Goal: Information Seeking & Learning: Find specific page/section

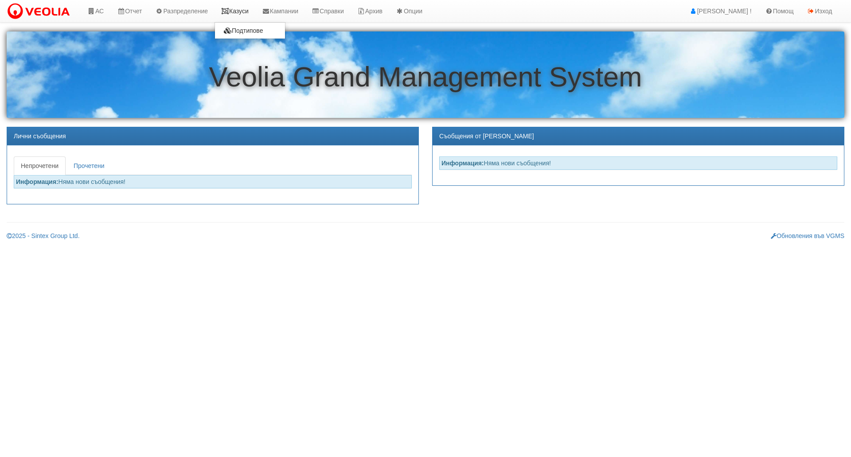
click at [243, 7] on link "Казуси" at bounding box center [235, 11] width 41 height 22
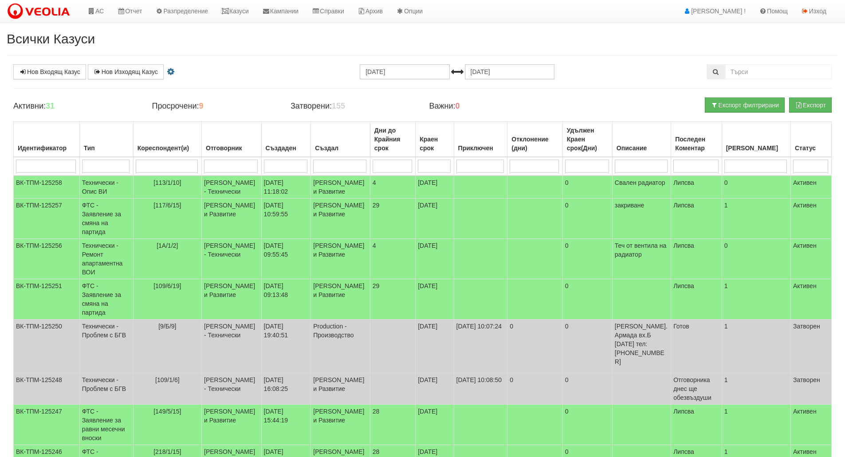
click at [111, 161] on input "search" at bounding box center [106, 166] width 48 height 13
type input "тех"
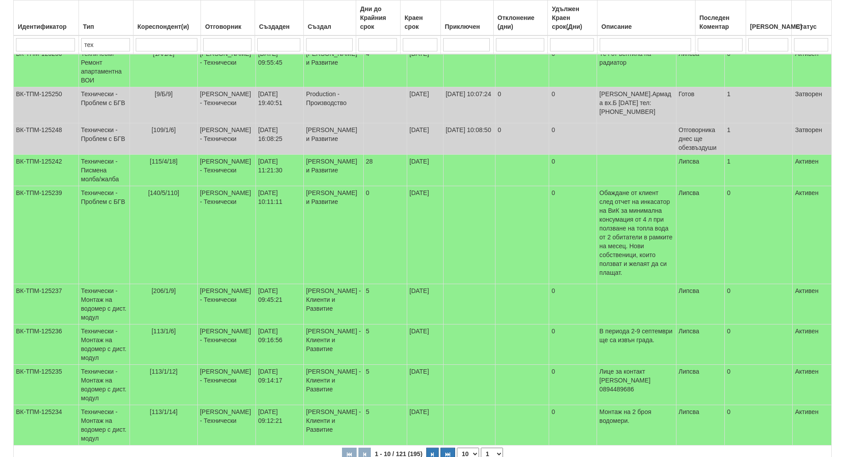
scroll to position [177, 0]
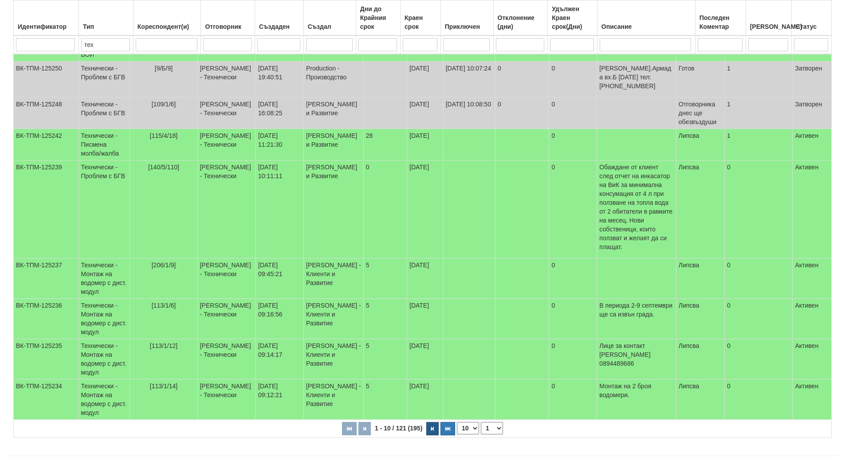
type input "тех"
click at [430, 435] on button "button" at bounding box center [432, 428] width 12 height 13
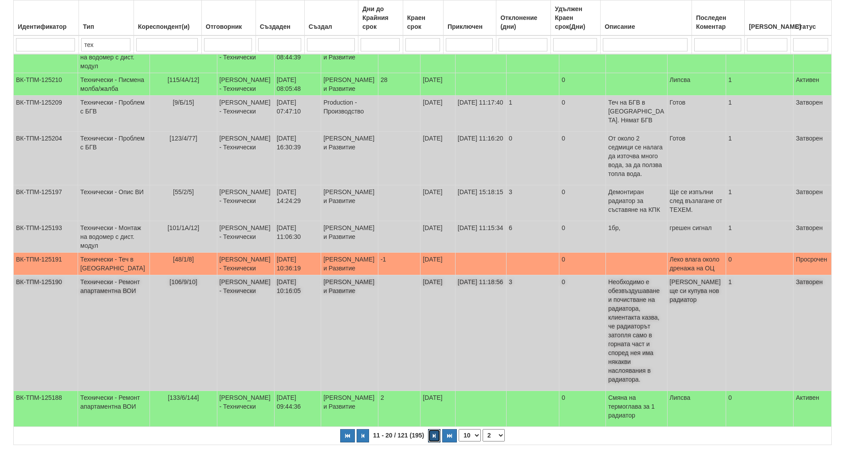
scroll to position [210, 0]
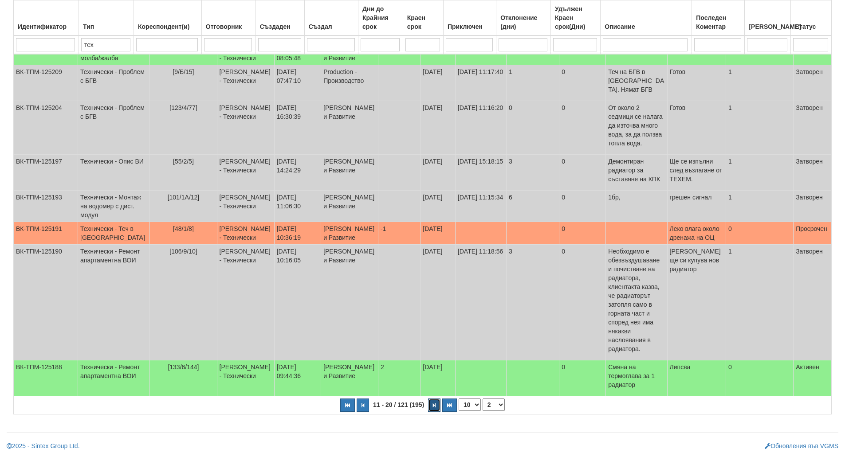
click at [432, 402] on button "button" at bounding box center [434, 405] width 12 height 13
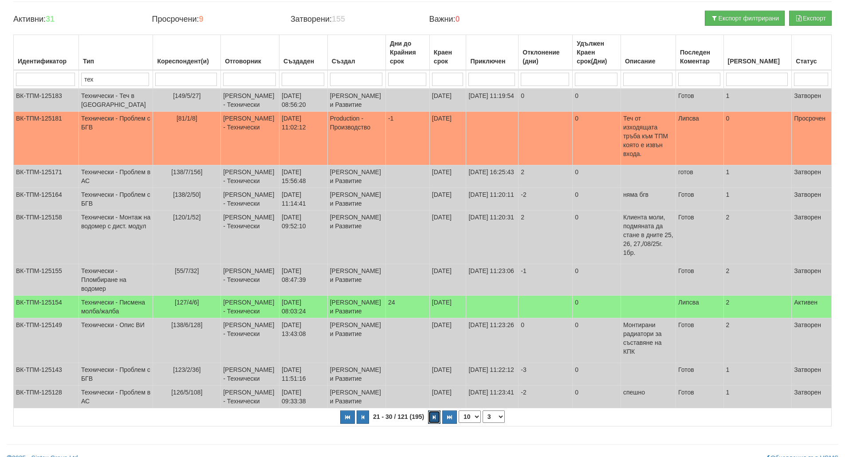
scroll to position [117, 0]
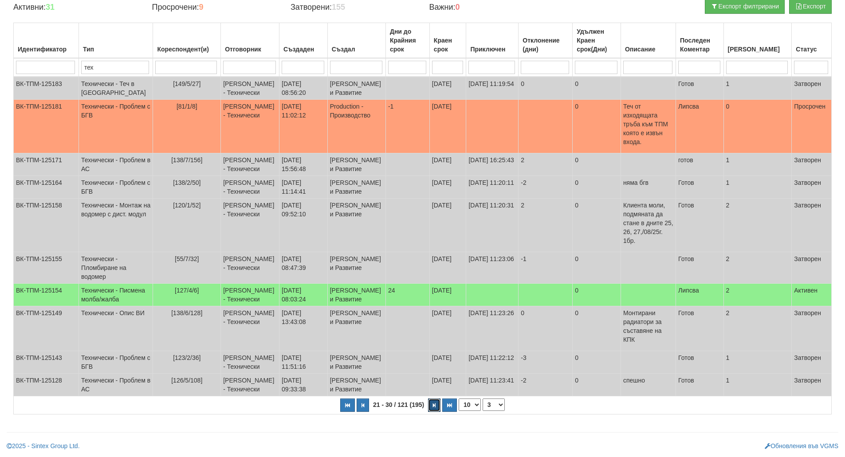
click at [433, 403] on icon "button" at bounding box center [434, 405] width 3 height 5
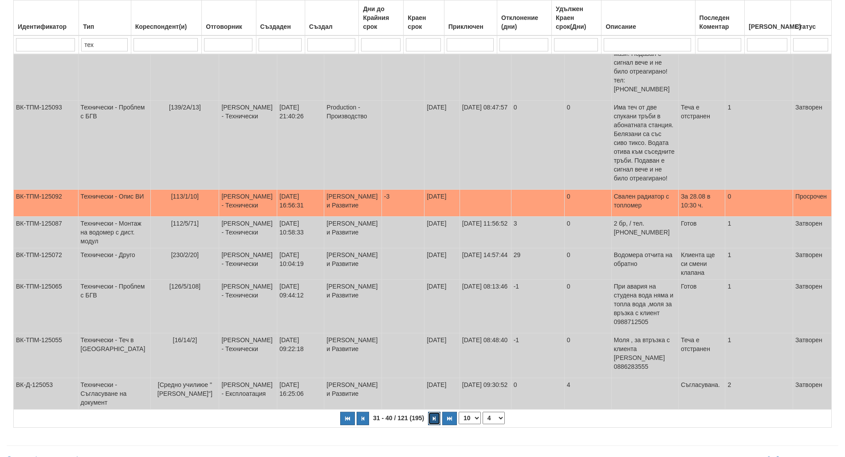
click at [433, 412] on button "button" at bounding box center [434, 418] width 12 height 13
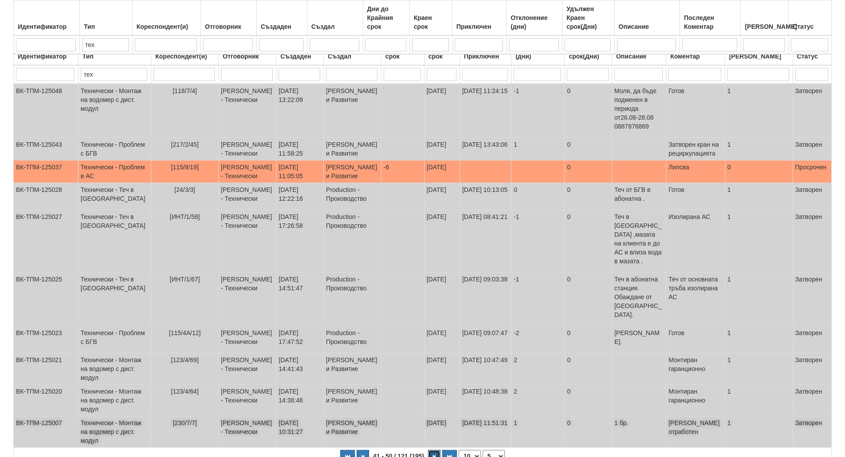
scroll to position [139, 0]
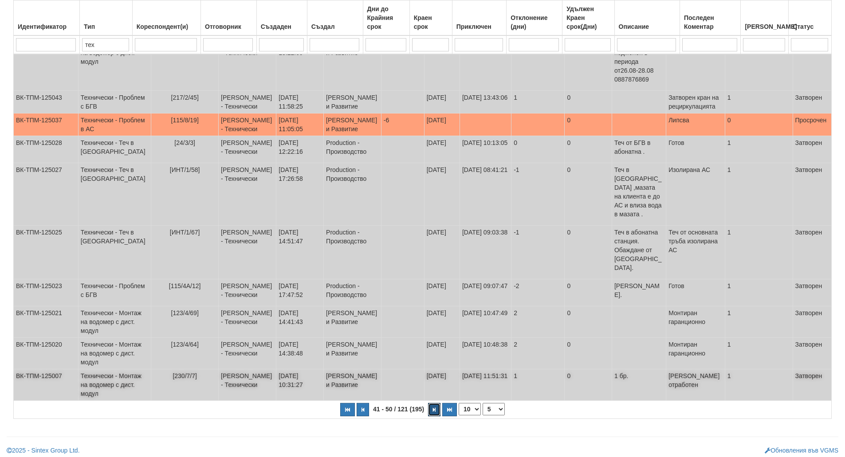
click at [433, 408] on icon "button" at bounding box center [434, 410] width 3 height 5
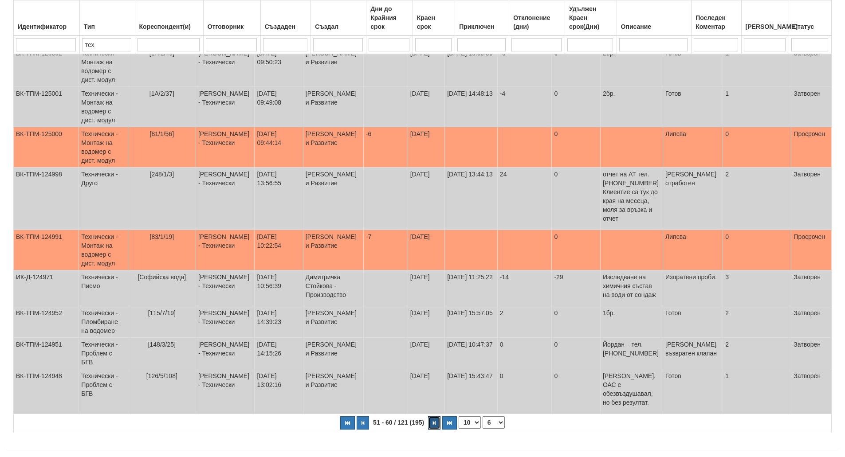
click at [433, 421] on icon "button" at bounding box center [434, 423] width 3 height 5
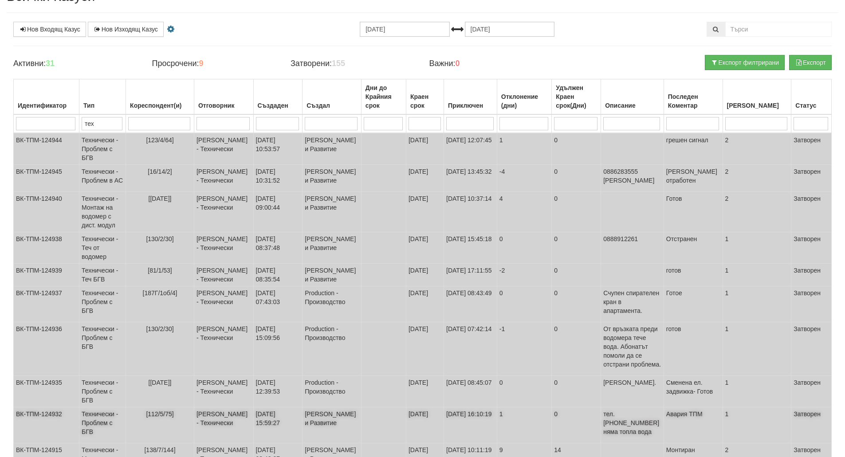
scroll to position [121, 0]
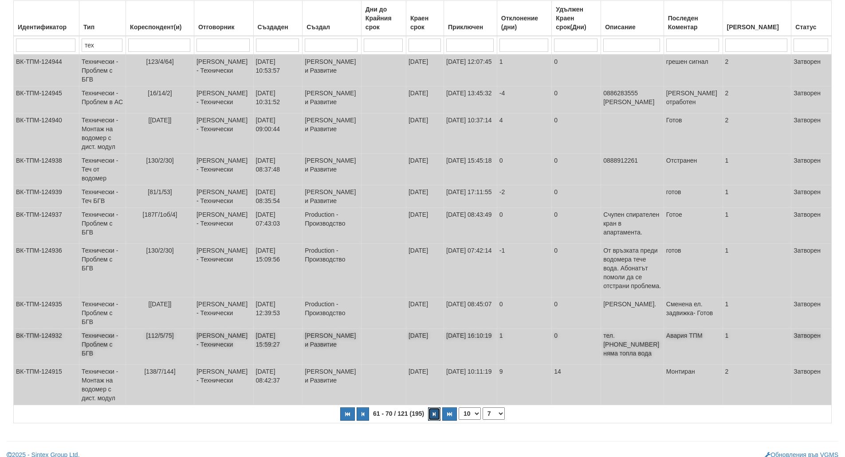
click at [434, 412] on icon "button" at bounding box center [434, 414] width 3 height 5
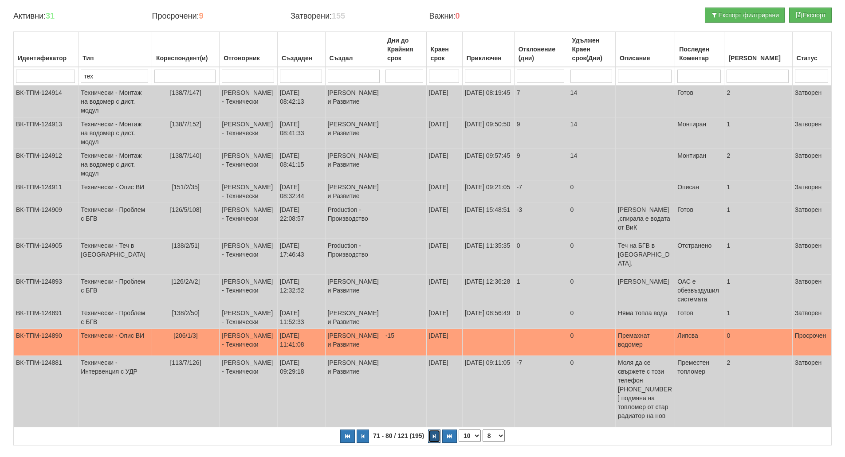
scroll to position [130, 0]
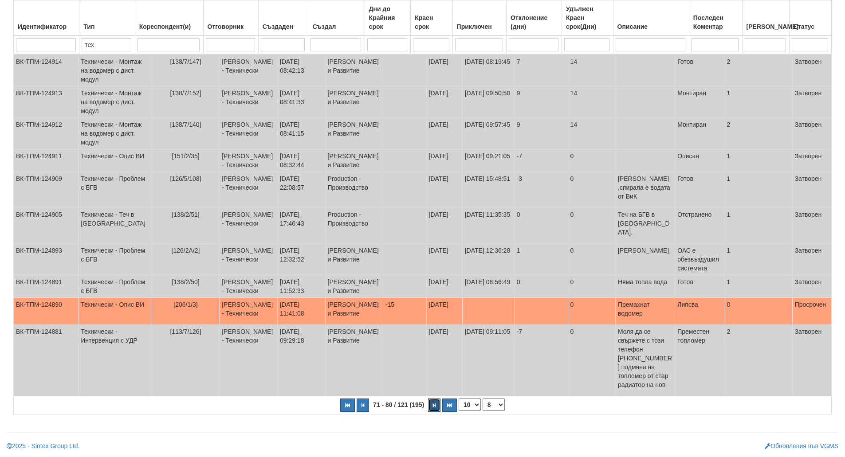
click at [433, 407] on icon "button" at bounding box center [434, 405] width 3 height 5
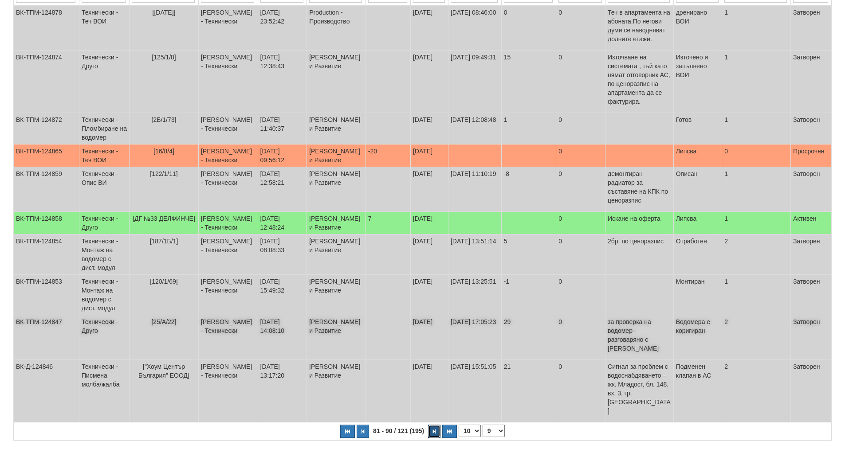
scroll to position [174, 0]
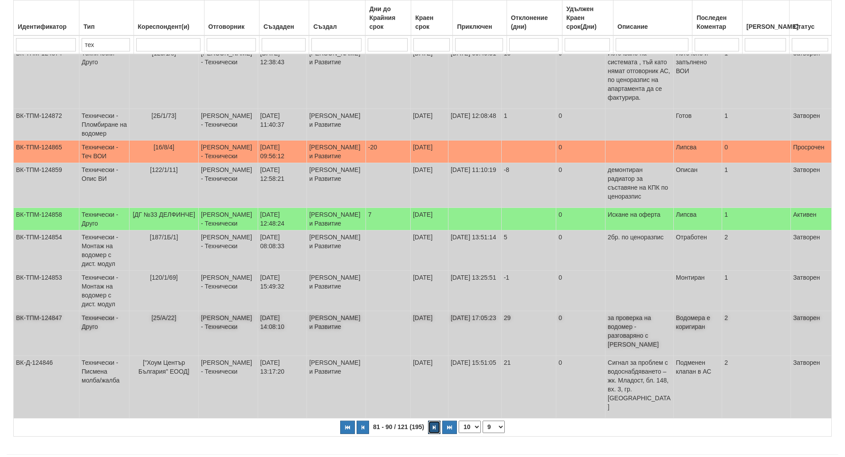
click at [433, 425] on icon "button" at bounding box center [434, 427] width 3 height 5
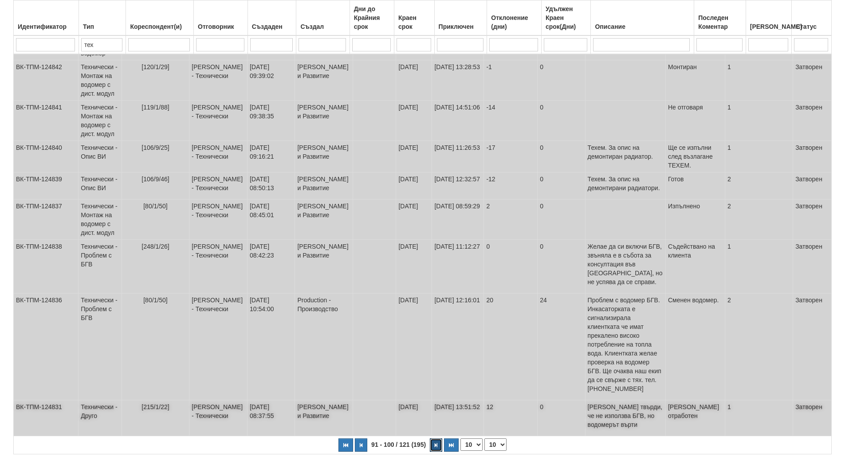
scroll to position [0, 0]
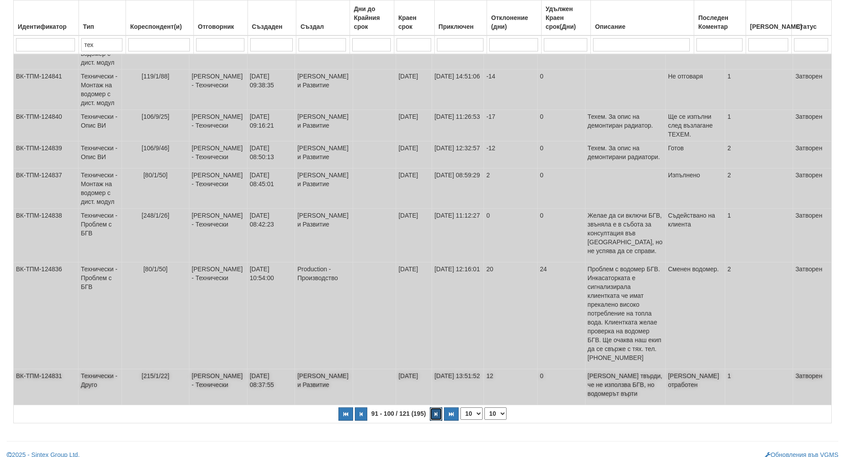
click at [432, 408] on button "button" at bounding box center [436, 414] width 12 height 13
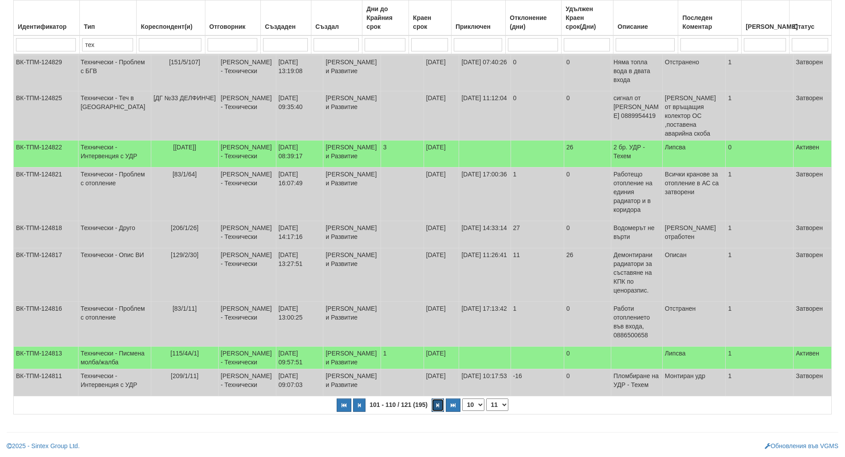
click at [433, 407] on button "button" at bounding box center [437, 405] width 12 height 13
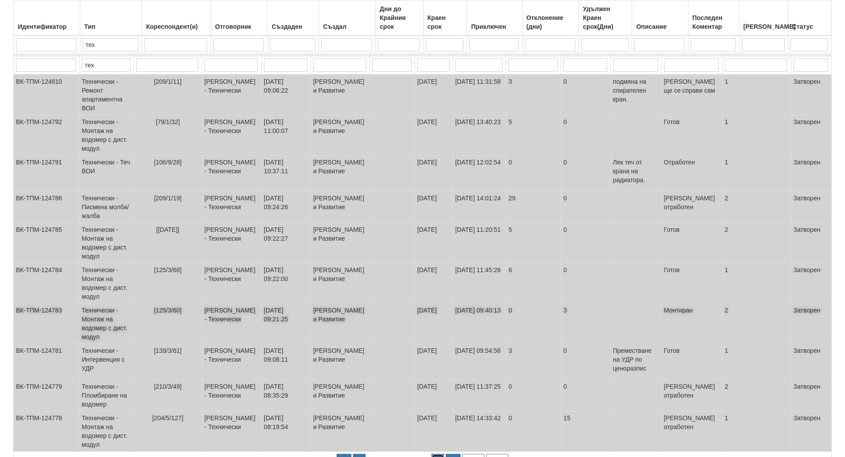
scroll to position [157, 0]
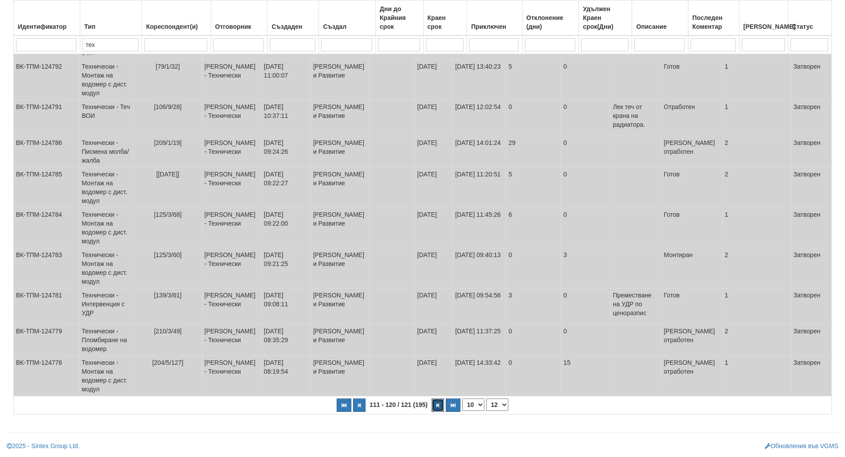
click at [435, 409] on button "button" at bounding box center [437, 405] width 12 height 13
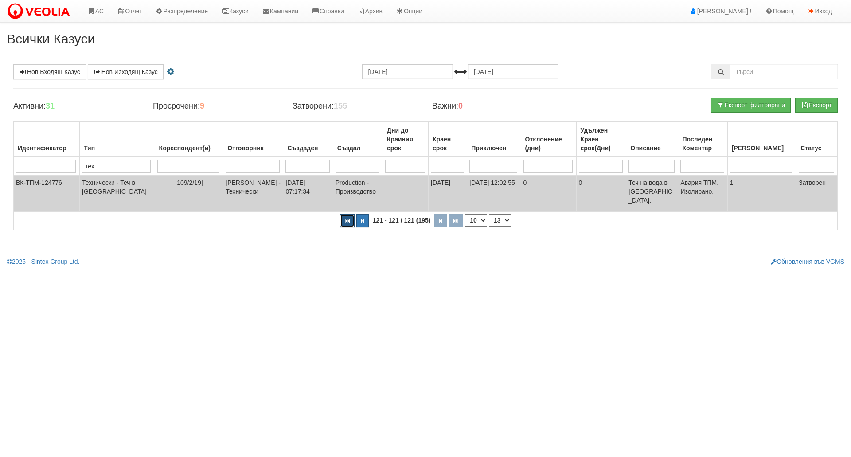
click at [350, 216] on button "button" at bounding box center [347, 220] width 15 height 13
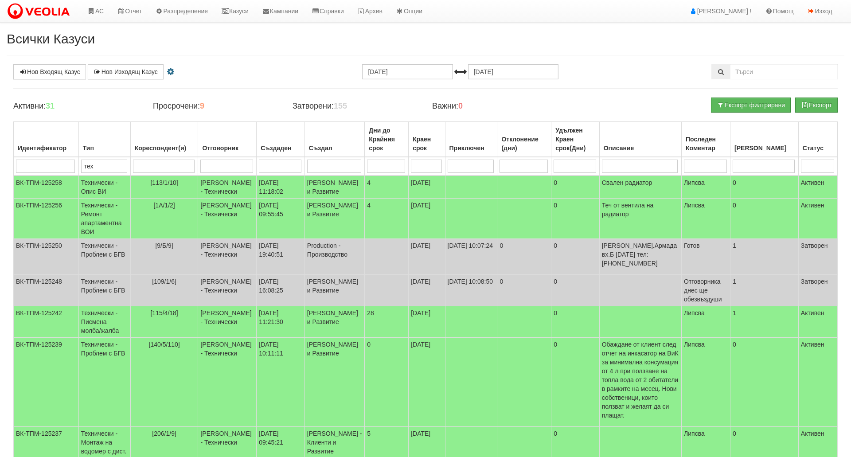
select select "1"
